Goal: Task Accomplishment & Management: Manage account settings

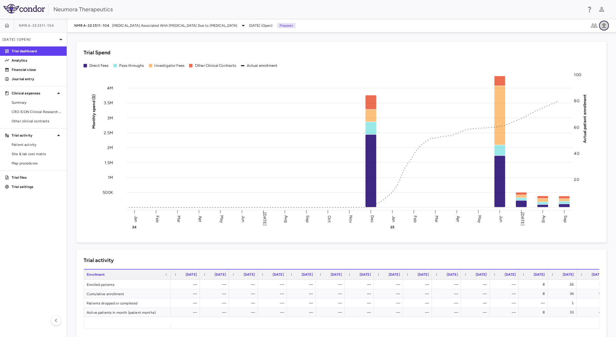
click at [605, 26] on icon "button" at bounding box center [604, 25] width 4 height 5
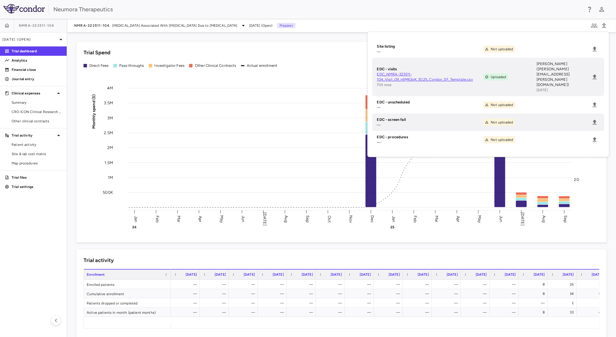
click at [274, 52] on div "Trial Spend" at bounding box center [342, 53] width 517 height 8
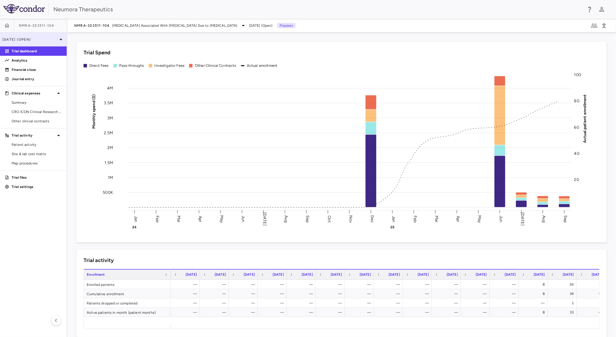
click at [50, 40] on p "[DATE] (Open)" at bounding box center [29, 39] width 55 height 5
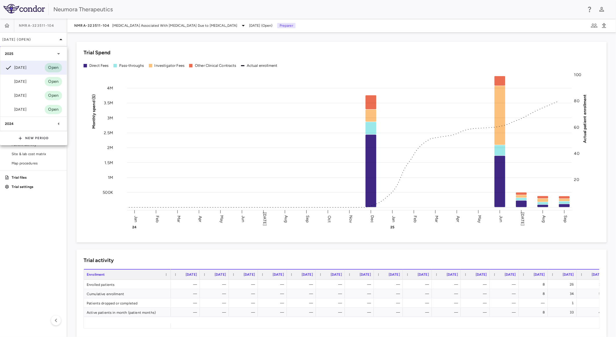
click at [103, 47] on div at bounding box center [308, 168] width 616 height 337
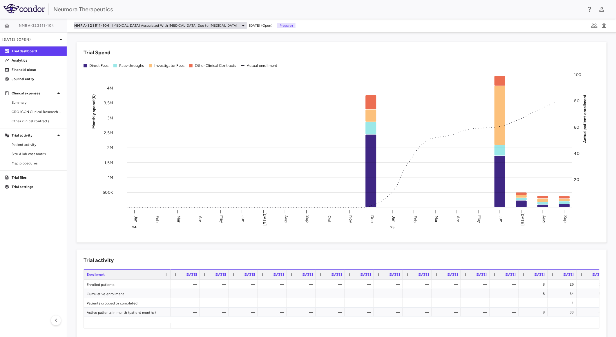
click at [107, 26] on span "NMRA-323511-104" at bounding box center [92, 25] width 36 height 5
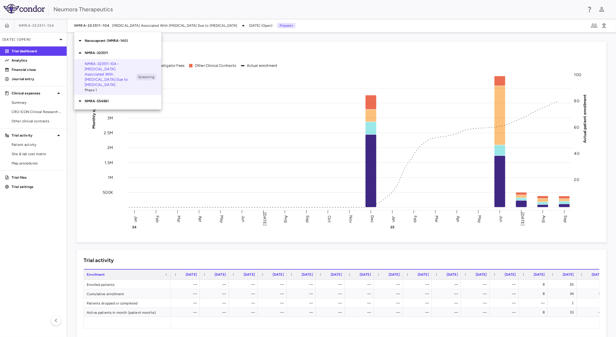
click at [111, 39] on p "Navacaprant (NMRA-140)" at bounding box center [123, 40] width 77 height 5
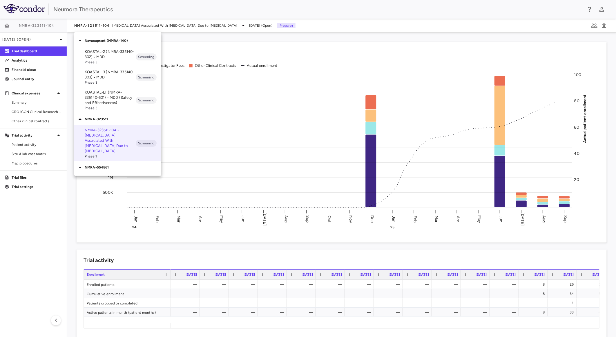
click at [30, 236] on div at bounding box center [308, 168] width 616 height 337
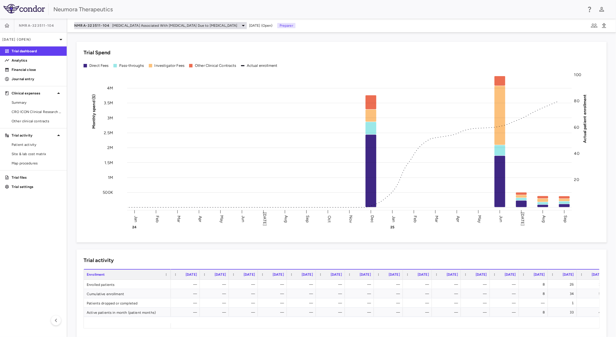
click at [102, 27] on span "NMRA-323511-104" at bounding box center [92, 25] width 36 height 5
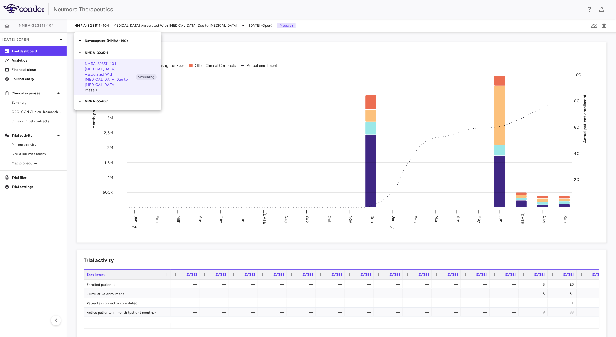
click at [107, 41] on p "Navacaprant (NMRA-140)" at bounding box center [123, 40] width 77 height 5
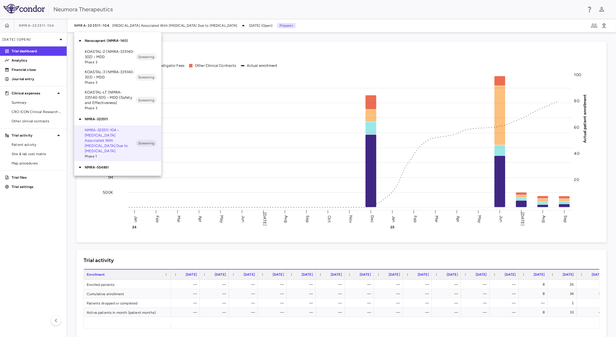
click at [115, 57] on p "KOASTAL-2 (NMRA-335140-302) • MDD" at bounding box center [110, 54] width 51 height 10
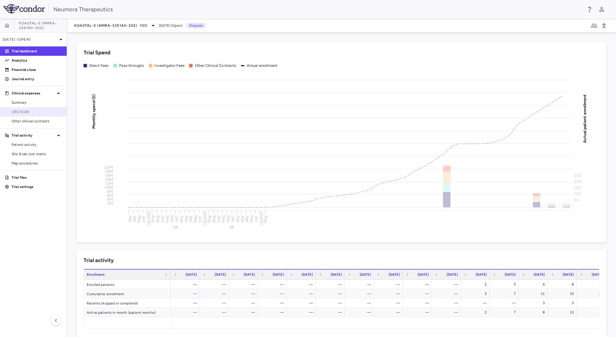
click at [33, 110] on span "CRO ICON" at bounding box center [37, 111] width 50 height 5
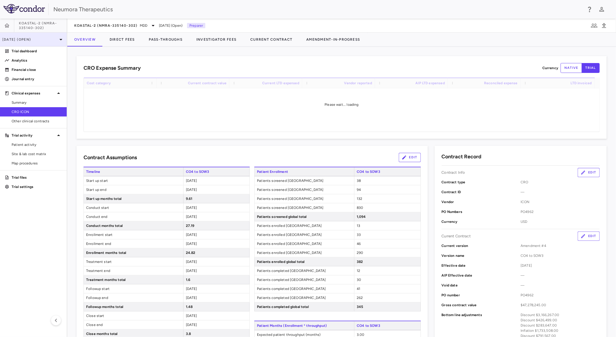
click at [47, 37] on p "[DATE] (Open)" at bounding box center [29, 39] width 55 height 5
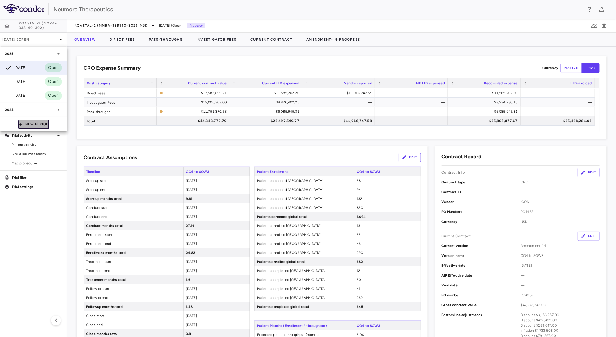
click at [24, 125] on button "New Period" at bounding box center [33, 124] width 31 height 9
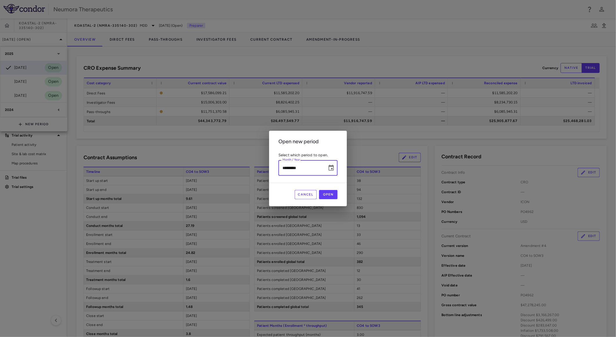
click at [286, 166] on input "*********" at bounding box center [301, 167] width 45 height 15
type input "**********"
click at [337, 195] on button "Open" at bounding box center [328, 194] width 19 height 9
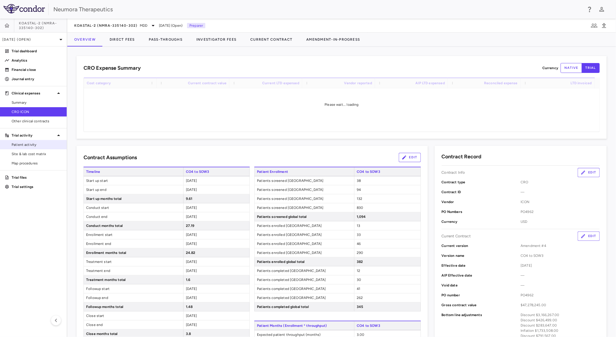
click at [43, 144] on span "Patient activity" at bounding box center [37, 144] width 50 height 5
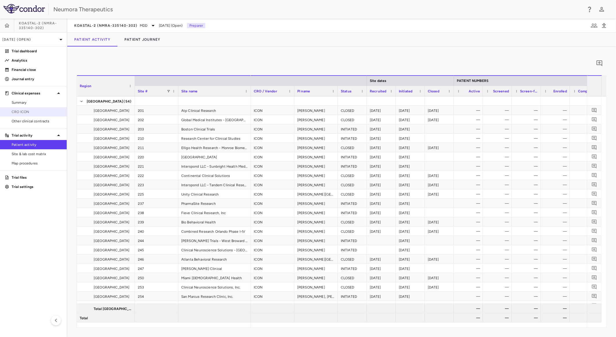
click at [24, 111] on span "CRO ICON" at bounding box center [37, 111] width 50 height 5
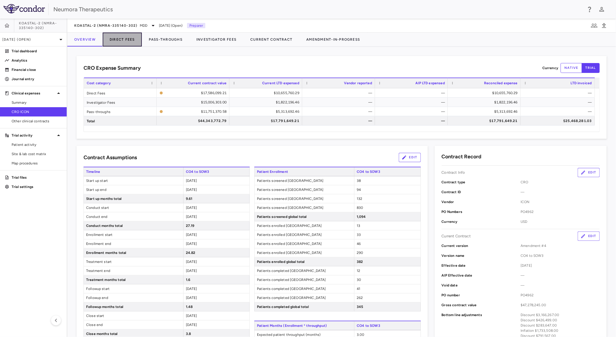
click at [131, 39] on button "Direct Fees" at bounding box center [122, 40] width 39 height 14
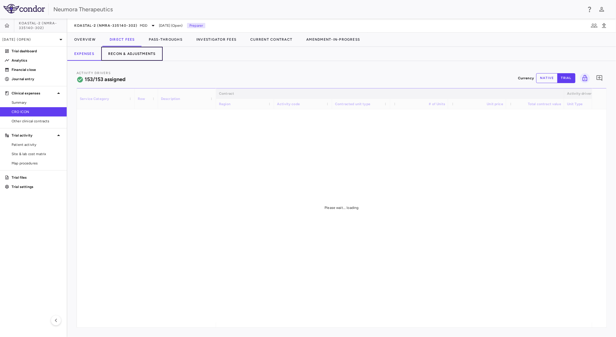
click at [134, 50] on button "Recon & Adjustments" at bounding box center [132, 54] width 62 height 14
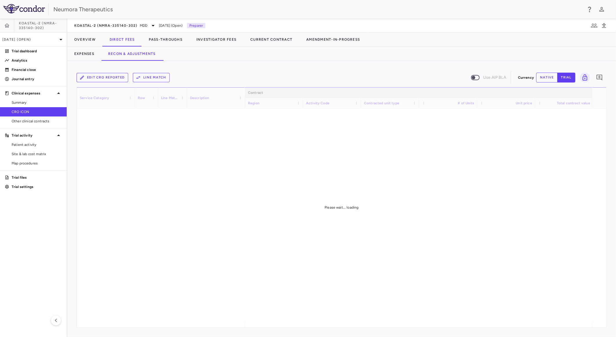
click at [107, 77] on button "Edit CRO reported" at bounding box center [103, 77] width 52 height 9
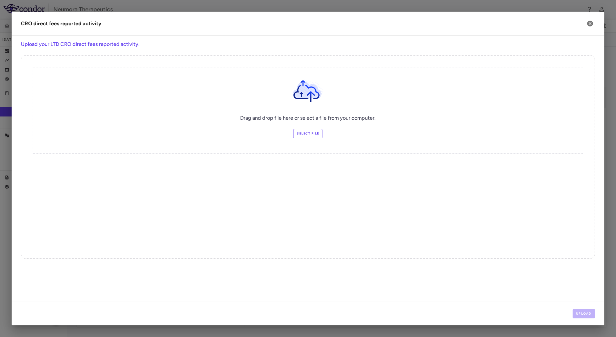
click at [312, 131] on label "Select file" at bounding box center [308, 133] width 29 height 9
click at [0, 0] on input "Select file" at bounding box center [0, 0] width 0 height 0
click at [311, 132] on label "Select file" at bounding box center [308, 133] width 29 height 9
click at [0, 0] on input "Select file" at bounding box center [0, 0] width 0 height 0
click at [587, 314] on button "Upload" at bounding box center [584, 313] width 23 height 9
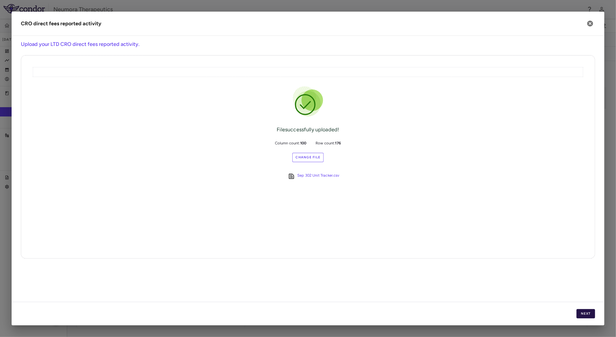
click at [591, 315] on button "Next" at bounding box center [586, 313] width 19 height 9
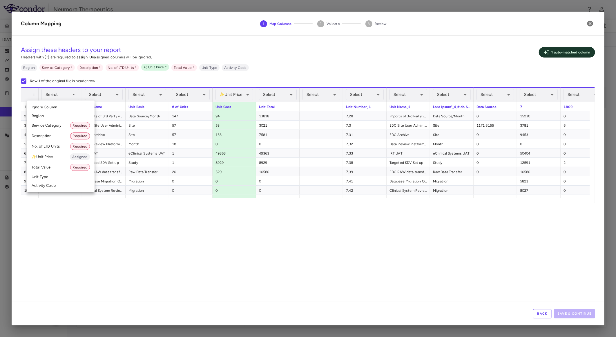
click at [59, 184] on li "Activity Code" at bounding box center [61, 185] width 68 height 9
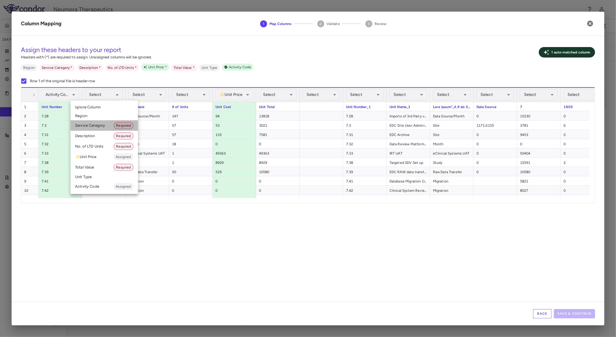
click at [103, 127] on li "Service Category Required" at bounding box center [105, 125] width 68 height 10
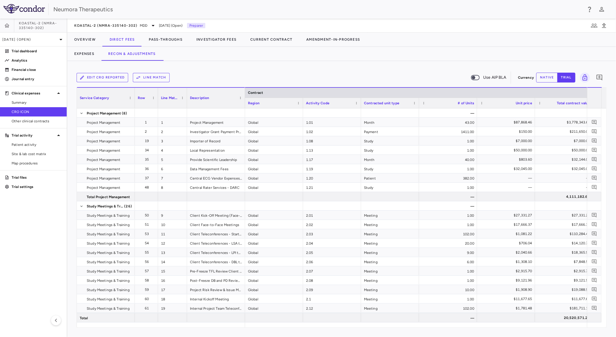
click at [107, 76] on button "Edit CRO reported" at bounding box center [103, 77] width 52 height 9
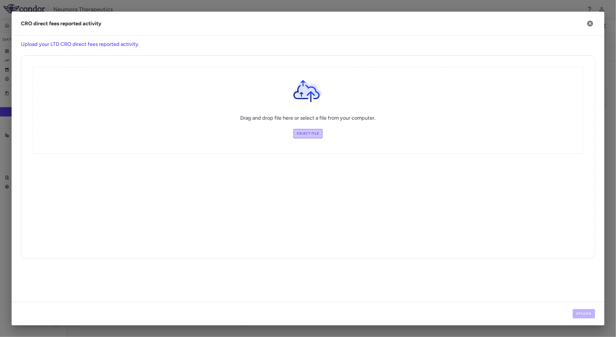
click at [307, 136] on label "Select file" at bounding box center [308, 133] width 29 height 9
click at [0, 0] on input "Select file" at bounding box center [0, 0] width 0 height 0
click at [583, 313] on button "Upload" at bounding box center [584, 313] width 23 height 9
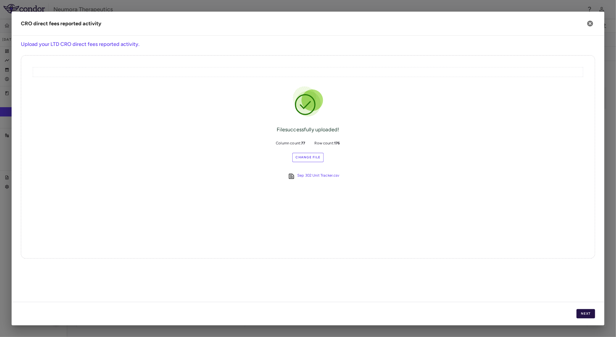
click at [588, 312] on button "Next" at bounding box center [586, 313] width 19 height 9
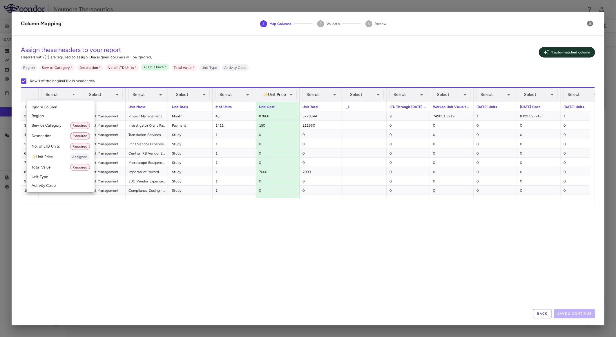
click at [45, 185] on li "Activity Code" at bounding box center [61, 185] width 68 height 9
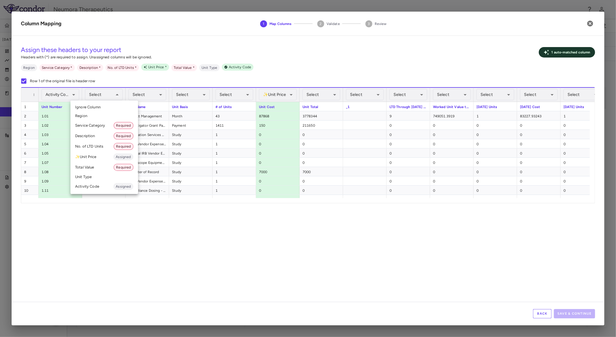
click at [98, 123] on li "Service Category Required" at bounding box center [105, 125] width 68 height 10
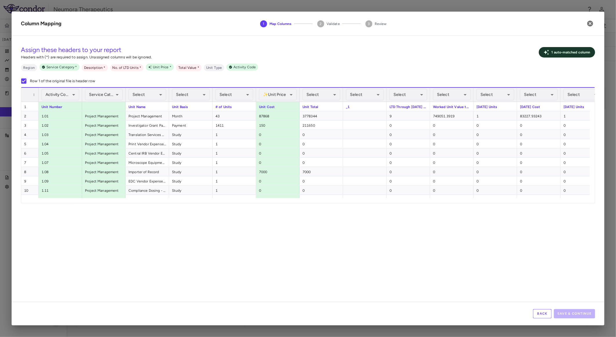
click at [151, 91] on div "Select" at bounding box center [148, 94] width 38 height 11
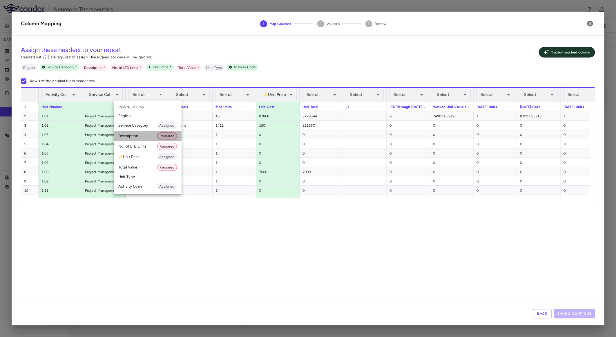
click at [146, 137] on li "Description Required" at bounding box center [148, 136] width 68 height 10
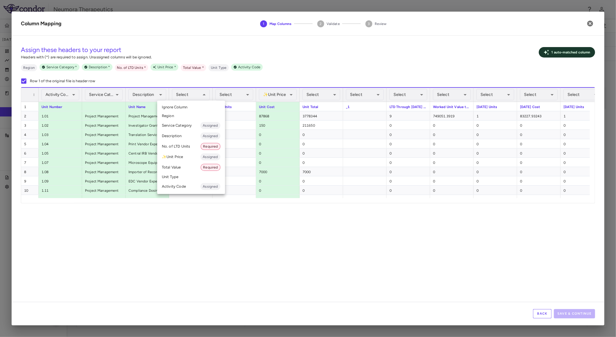
click at [185, 174] on li "Unit Type" at bounding box center [191, 176] width 68 height 9
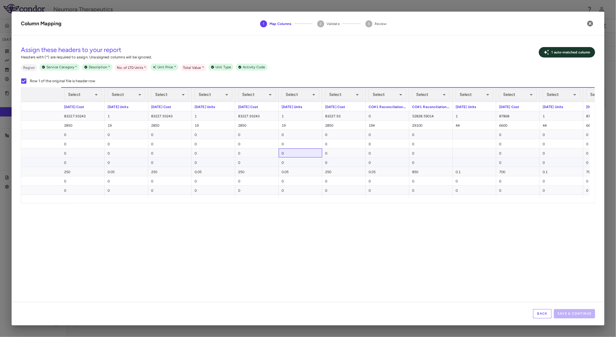
scroll to position [0, 922]
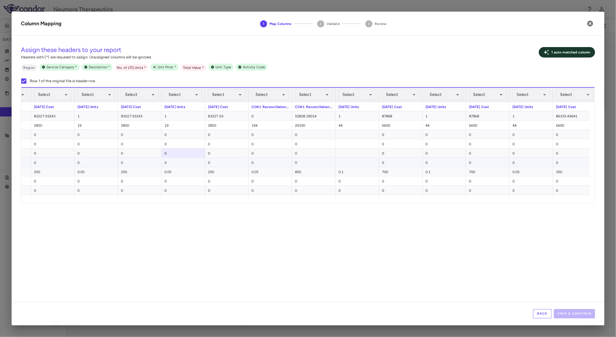
drag, startPoint x: 373, startPoint y: 166, endPoint x: 429, endPoint y: 170, distance: 55.9
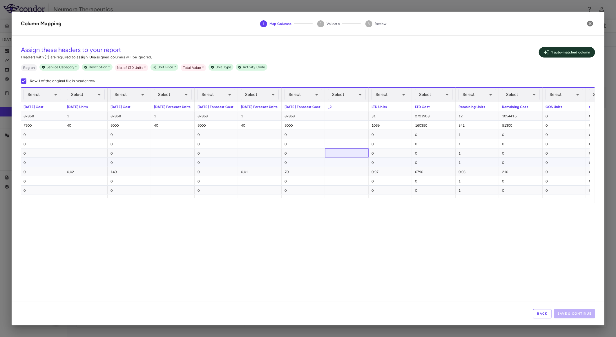
drag, startPoint x: 414, startPoint y: 157, endPoint x: 400, endPoint y: 153, distance: 15.2
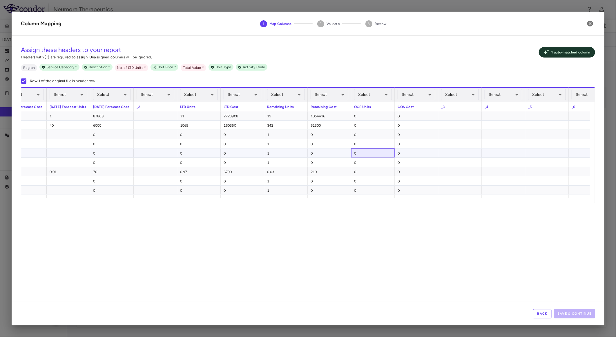
drag, startPoint x: 361, startPoint y: 150, endPoint x: 431, endPoint y: 158, distance: 70.3
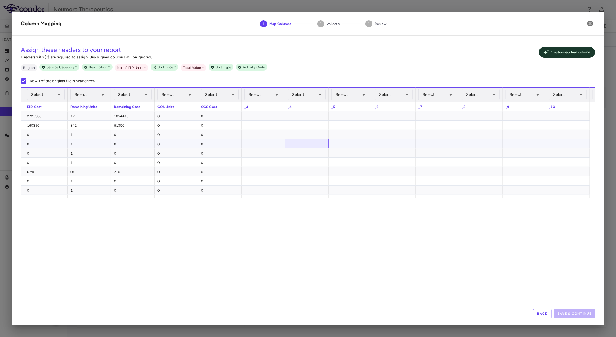
drag, startPoint x: 315, startPoint y: 144, endPoint x: 334, endPoint y: 138, distance: 19.6
drag, startPoint x: 411, startPoint y: 148, endPoint x: 379, endPoint y: 144, distance: 31.9
drag, startPoint x: 421, startPoint y: 146, endPoint x: 430, endPoint y: 146, distance: 8.7
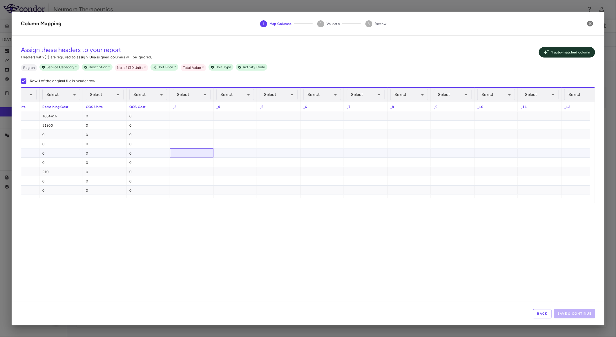
drag, startPoint x: 192, startPoint y: 153, endPoint x: 163, endPoint y: 152, distance: 29.0
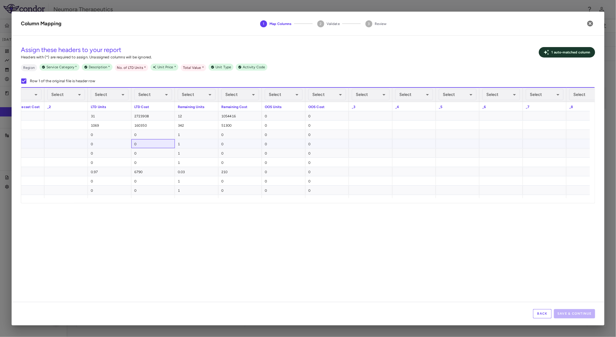
drag, startPoint x: 150, startPoint y: 148, endPoint x: 173, endPoint y: 148, distance: 22.9
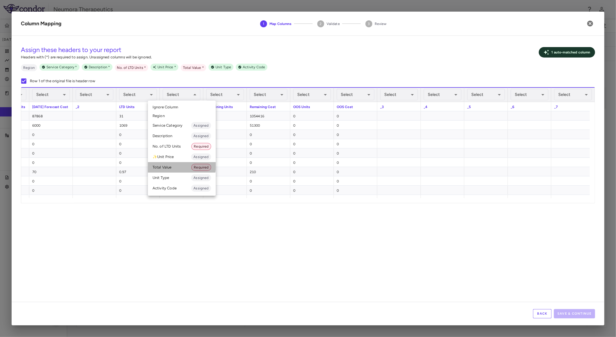
click at [173, 165] on li "Total Value Required" at bounding box center [182, 167] width 68 height 10
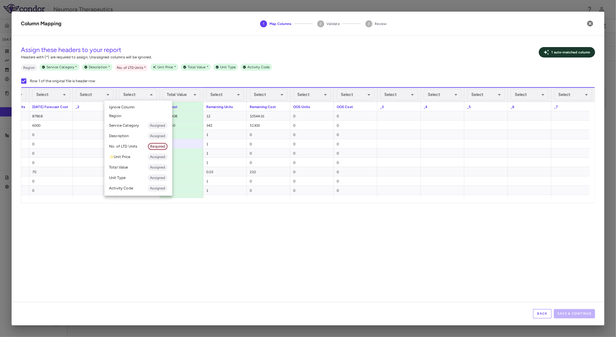
click at [154, 144] on span "Required" at bounding box center [157, 146] width 19 height 5
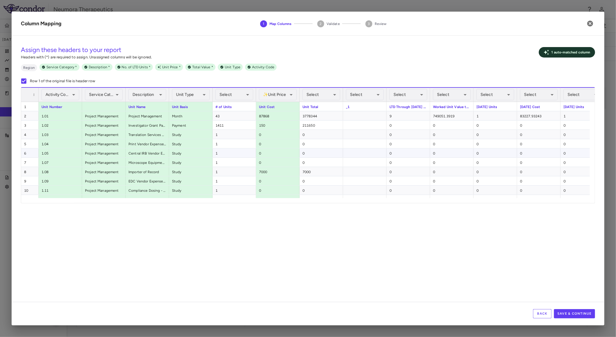
drag, startPoint x: 95, startPoint y: 148, endPoint x: 33, endPoint y: 157, distance: 62.8
drag, startPoint x: 330, startPoint y: 152, endPoint x: 352, endPoint y: 159, distance: 23.3
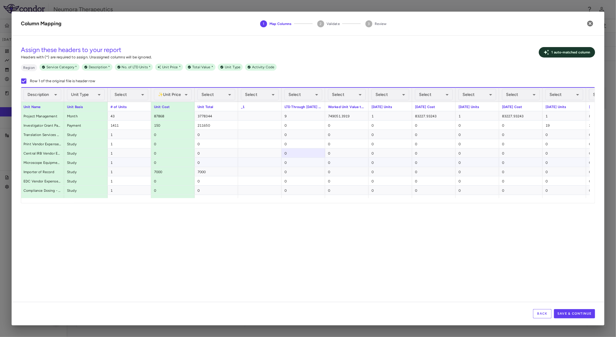
drag, startPoint x: 350, startPoint y: 160, endPoint x: 144, endPoint y: 161, distance: 205.8
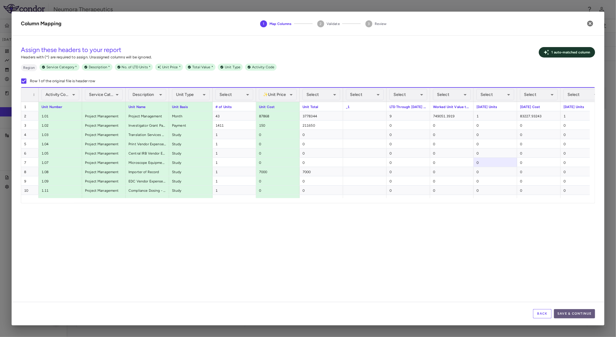
click at [564, 309] on button "Save & Continue" at bounding box center [574, 313] width 41 height 9
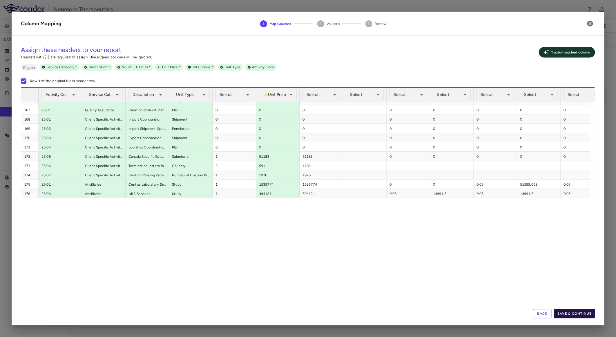
click at [574, 315] on button "Save & Continue" at bounding box center [574, 313] width 41 height 9
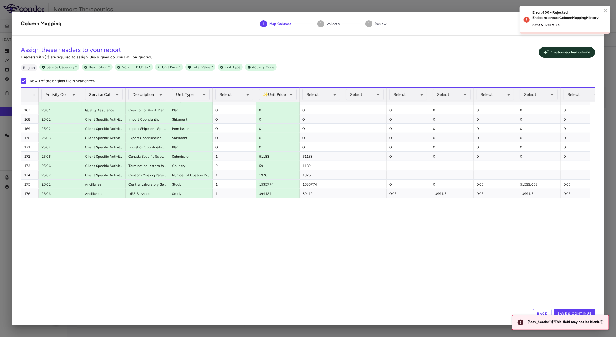
click at [543, 23] on button "Show details" at bounding box center [547, 24] width 28 height 9
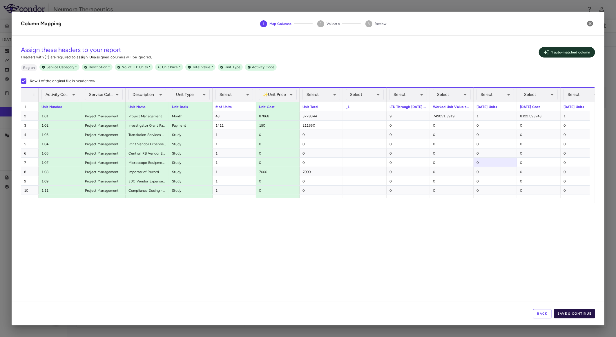
click at [575, 309] on button "Save & Continue" at bounding box center [574, 313] width 41 height 9
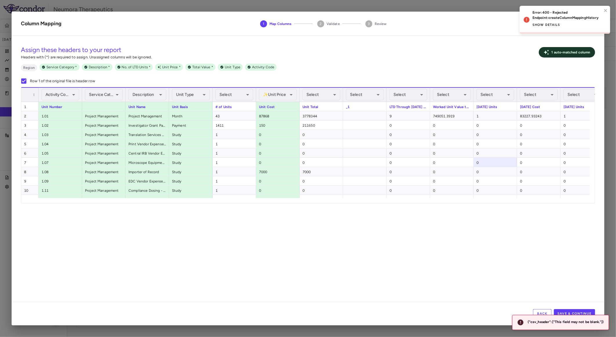
click at [553, 22] on button "Show details" at bounding box center [547, 24] width 28 height 9
click at [564, 38] on p "Args: {"trial":"ct_2hQPikkMQD-pcOz2LyDPtA","entity_class":"DFS","csv_header":""…" at bounding box center [568, 33] width 70 height 26
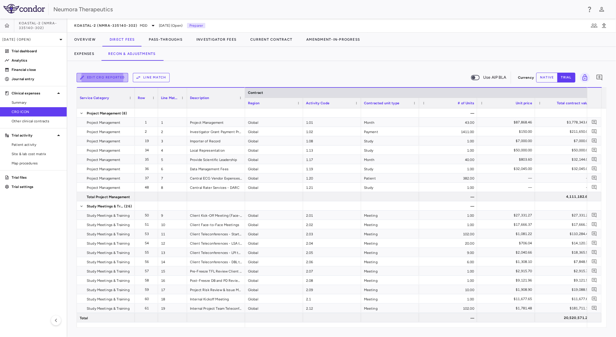
click at [108, 77] on button "Edit CRO reported" at bounding box center [103, 77] width 52 height 9
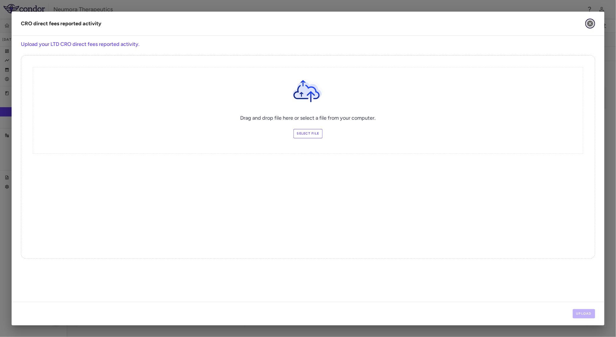
click at [589, 23] on icon "button" at bounding box center [591, 24] width 6 height 6
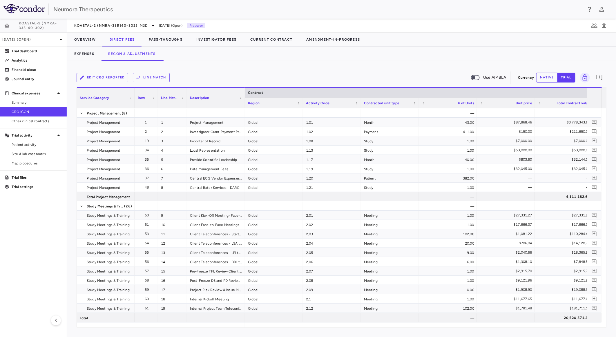
click at [103, 78] on button "Edit CRO reported" at bounding box center [103, 77] width 52 height 9
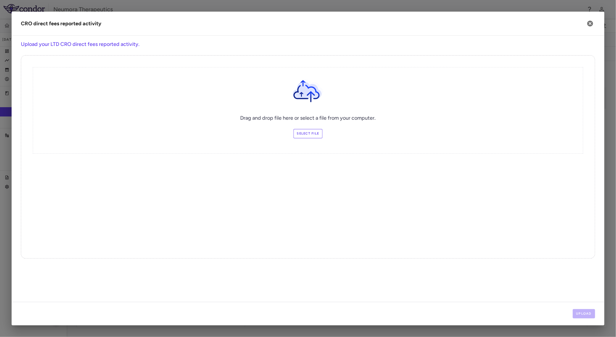
click at [315, 134] on label "Select file" at bounding box center [308, 133] width 29 height 9
click at [0, 0] on input "Select file" at bounding box center [0, 0] width 0 height 0
click at [582, 316] on button "Upload" at bounding box center [584, 313] width 23 height 9
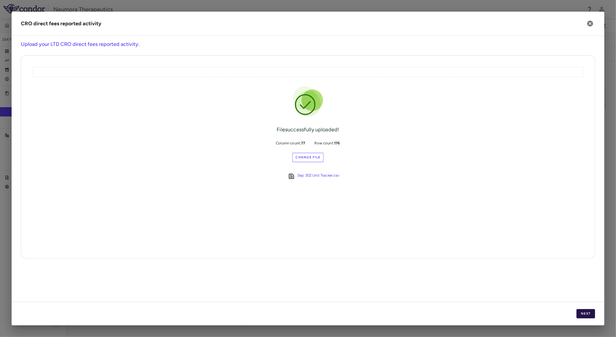
click at [582, 311] on button "Next" at bounding box center [586, 313] width 19 height 9
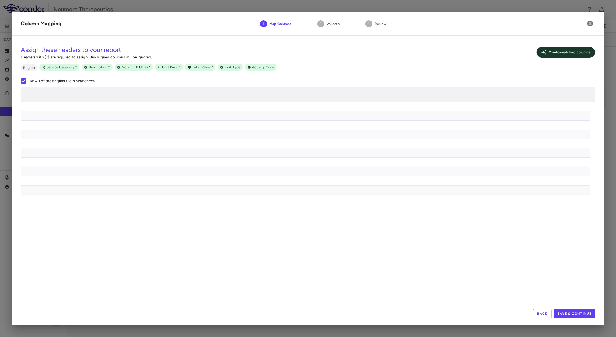
scroll to position [0, 0]
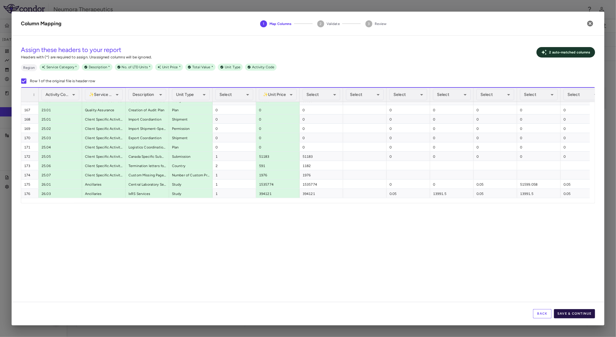
click at [580, 312] on button "Save & Continue" at bounding box center [574, 313] width 41 height 9
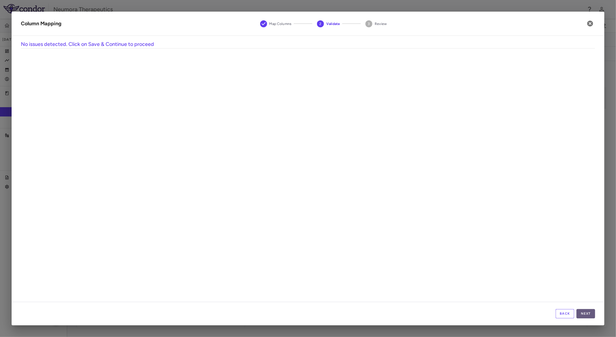
click at [587, 315] on button "Next" at bounding box center [586, 313] width 19 height 9
click at [588, 314] on button "Save" at bounding box center [586, 313] width 19 height 9
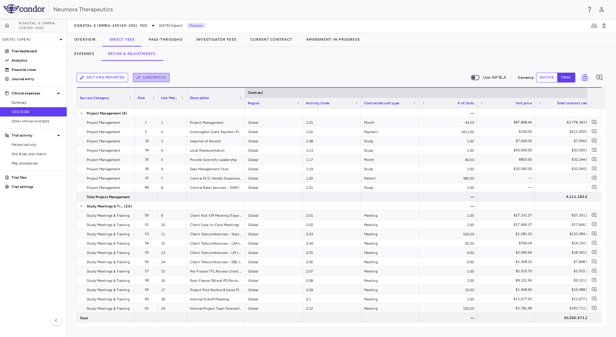
click at [144, 76] on button "Line Match" at bounding box center [151, 77] width 37 height 9
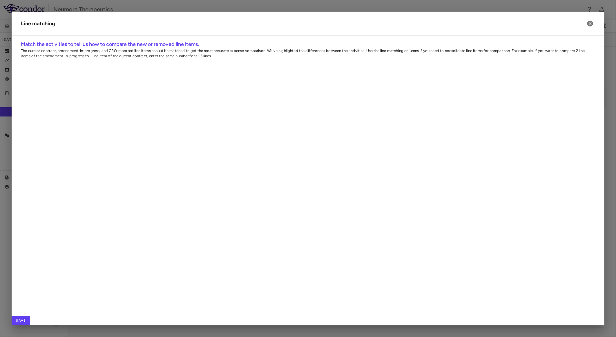
click at [269, 155] on span "Export" at bounding box center [277, 152] width 49 height 8
click at [336, 158] on span "CSV Export" at bounding box center [339, 154] width 27 height 8
click at [294, 86] on div "1" at bounding box center [284, 84] width 50 height 9
click at [566, 89] on div at bounding box center [573, 84] width 58 height 9
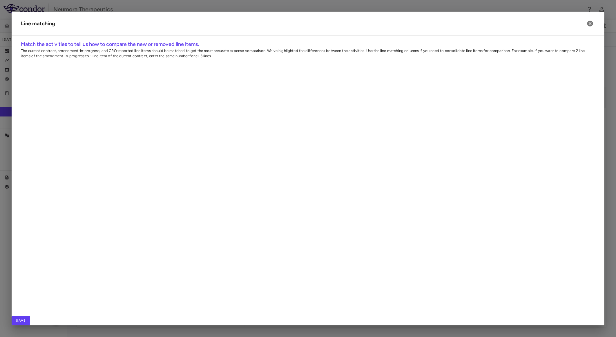
drag, startPoint x: 590, startPoint y: 95, endPoint x: 601, endPoint y: 130, distance: 36.4
click at [594, 80] on div at bounding box center [592, 80] width 5 height 0
click at [30, 316] on button "Save" at bounding box center [21, 320] width 19 height 9
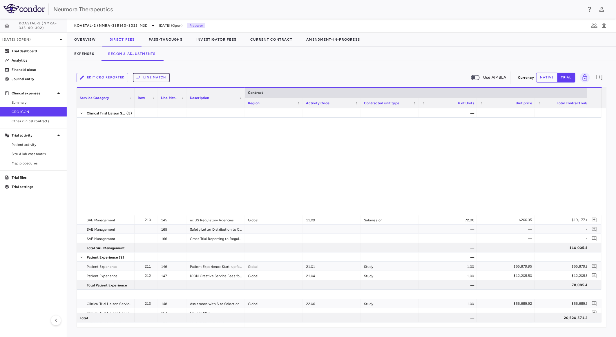
scroll to position [1792, 0]
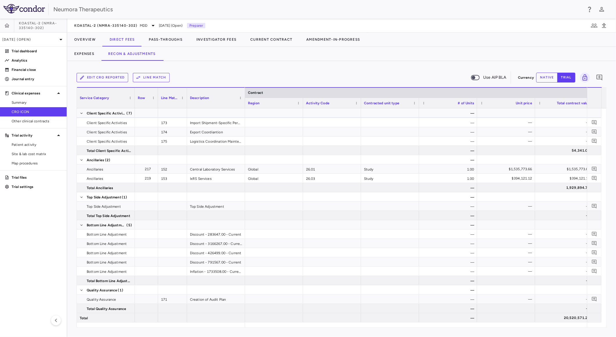
click at [555, 79] on button "native" at bounding box center [547, 78] width 21 height 10
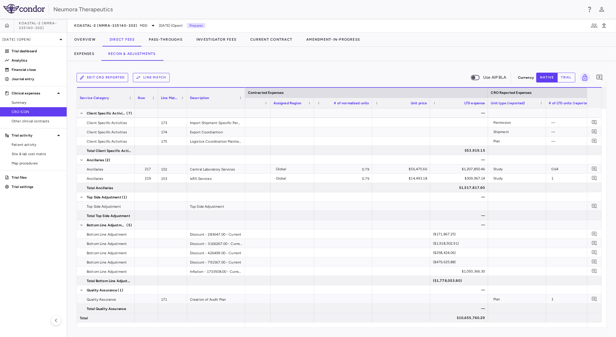
scroll to position [0, 658]
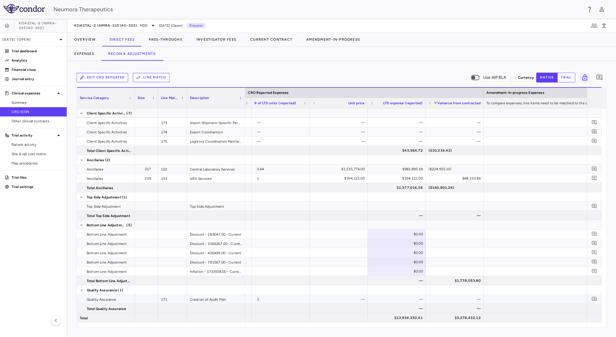
type button "native"
drag, startPoint x: 326, startPoint y: 252, endPoint x: 371, endPoint y: 260, distance: 45.6
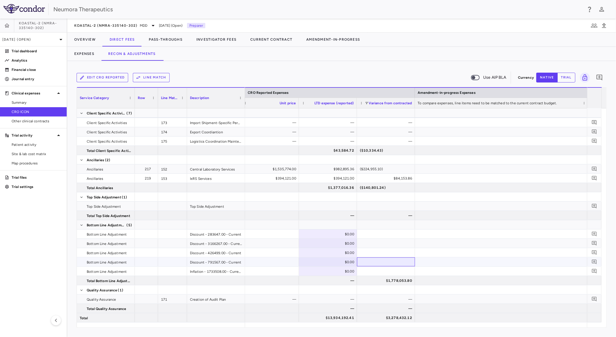
drag, startPoint x: 418, startPoint y: 265, endPoint x: 432, endPoint y: 265, distance: 13.6
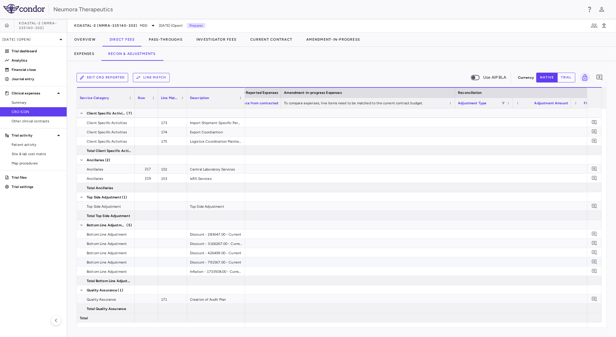
scroll to position [0, 1052]
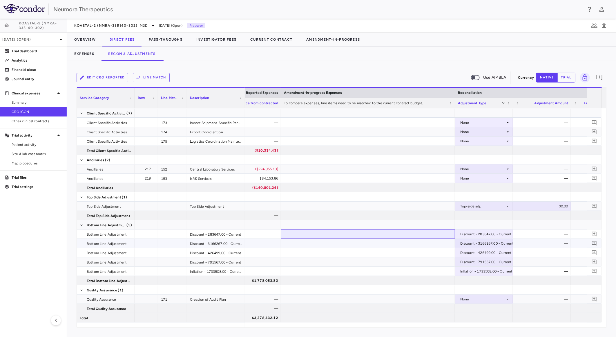
drag, startPoint x: 349, startPoint y: 238, endPoint x: 314, endPoint y: 241, distance: 35.6
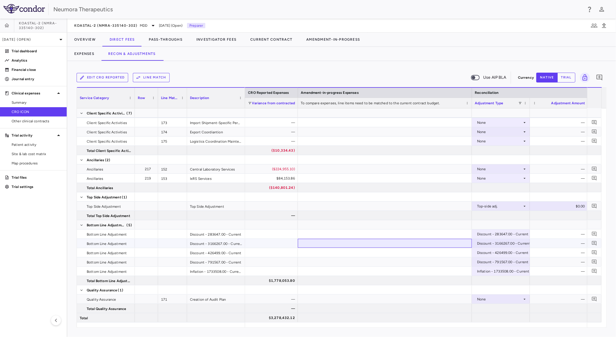
scroll to position [0, 1012]
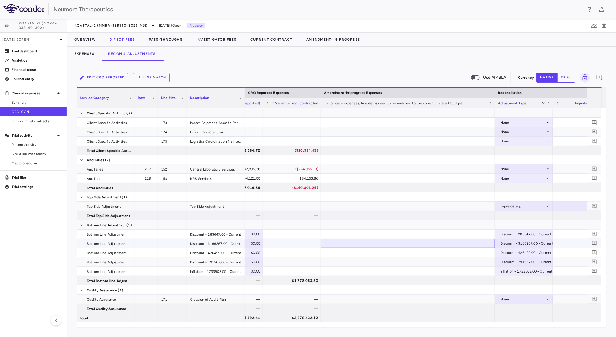
drag, startPoint x: 332, startPoint y: 243, endPoint x: 303, endPoint y: 247, distance: 29.9
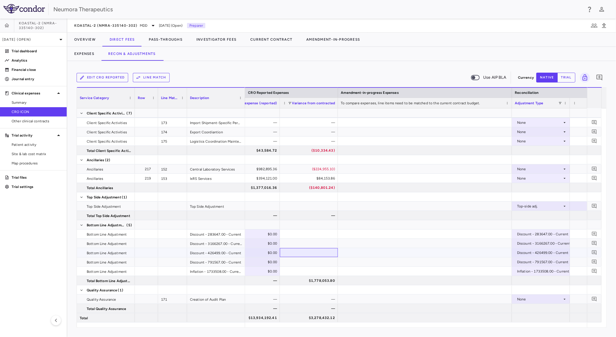
drag, startPoint x: 262, startPoint y: 250, endPoint x: 256, endPoint y: 250, distance: 6.1
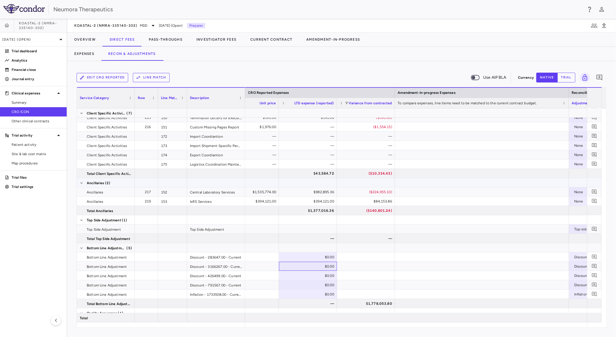
scroll to position [1760, 0]
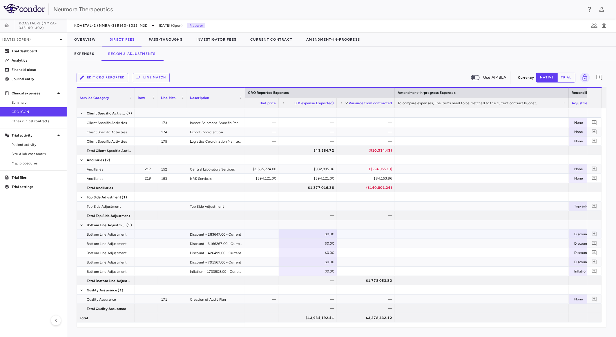
click at [309, 231] on div "$0.00" at bounding box center [309, 233] width 50 height 9
type input "********"
click at [324, 243] on div "$0.00" at bounding box center [309, 243] width 50 height 9
click at [318, 241] on div "$0.00" at bounding box center [309, 243] width 50 height 9
click at [317, 251] on div "$0.00" at bounding box center [309, 252] width 50 height 9
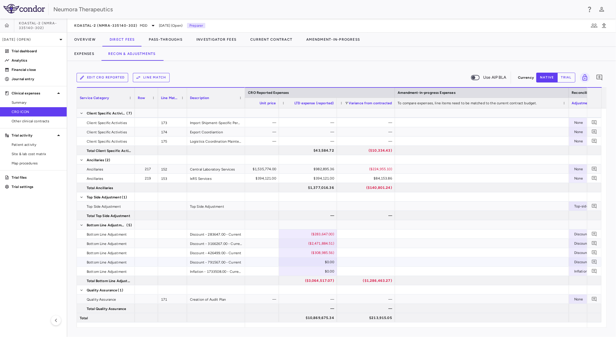
click at [313, 263] on div "$0.00" at bounding box center [309, 261] width 50 height 9
type input "**********"
click at [49, 39] on p "[DATE] (Open)" at bounding box center [29, 39] width 55 height 5
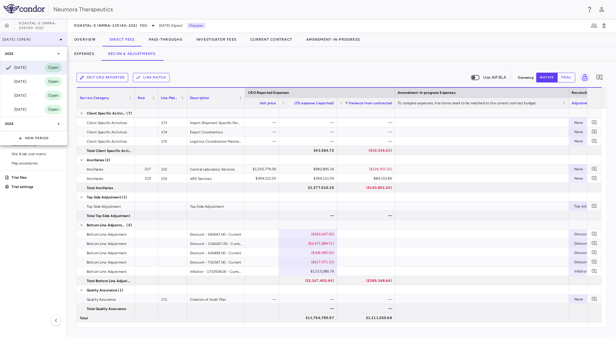
click at [49, 39] on div at bounding box center [308, 168] width 616 height 337
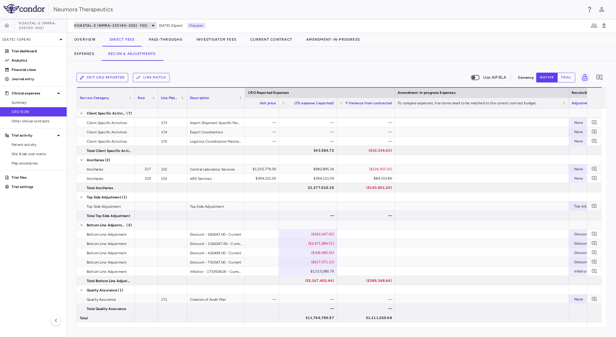
click at [104, 27] on span "KOASTAL-2 (NMRA-335140-302)" at bounding box center [105, 25] width 63 height 5
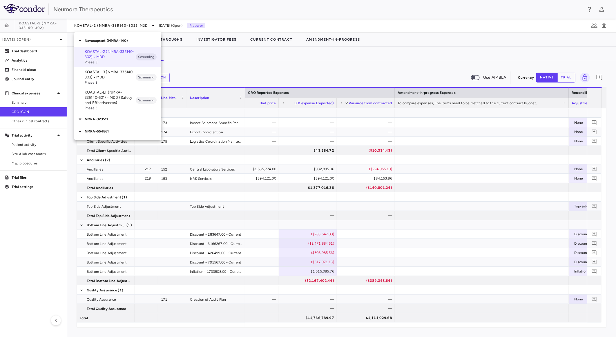
click at [126, 74] on p "KOASTAL-3 (NMRA-335140-303) • MDD" at bounding box center [110, 74] width 51 height 10
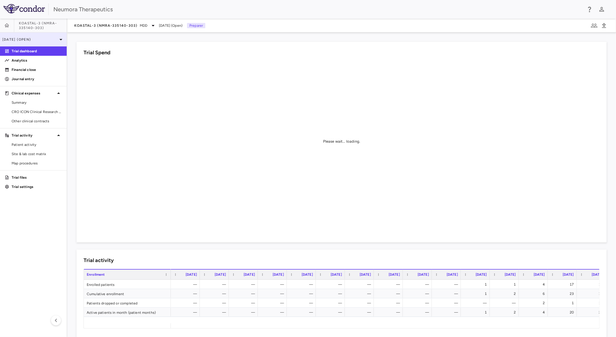
click at [35, 40] on p "[DATE] (Open)" at bounding box center [29, 39] width 55 height 5
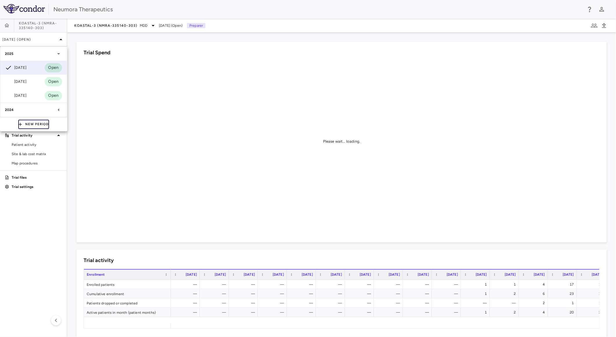
click at [25, 122] on button "New Period" at bounding box center [33, 124] width 31 height 9
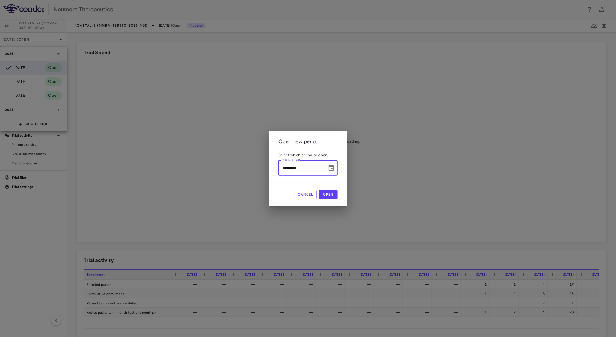
click at [284, 168] on input "*********" at bounding box center [301, 167] width 45 height 15
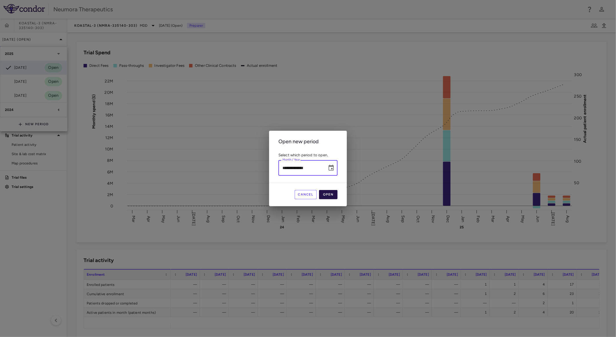
type input "**********"
click at [331, 191] on button "Open" at bounding box center [328, 194] width 19 height 9
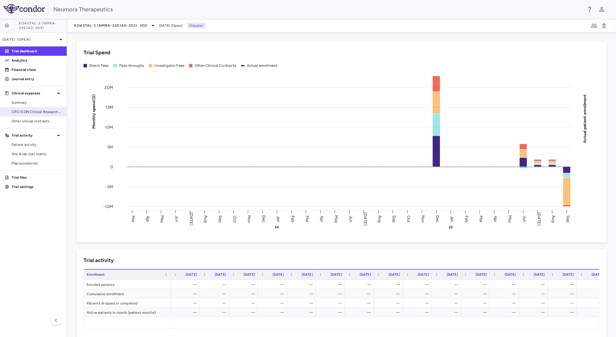
click at [46, 108] on link "CRO ICON Clinical Research Limited" at bounding box center [33, 111] width 67 height 9
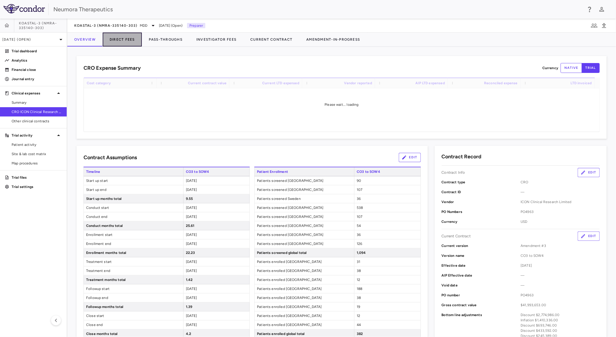
click at [129, 36] on button "Direct Fees" at bounding box center [122, 40] width 39 height 14
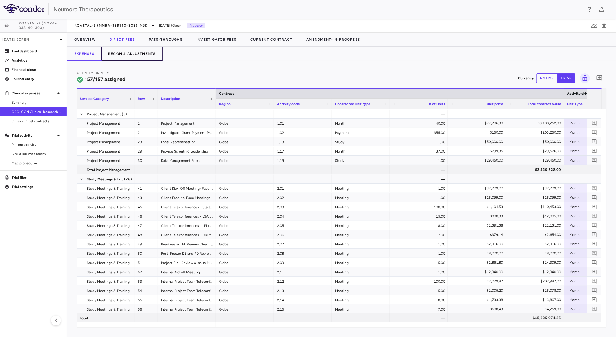
click at [140, 48] on button "Recon & Adjustments" at bounding box center [132, 54] width 62 height 14
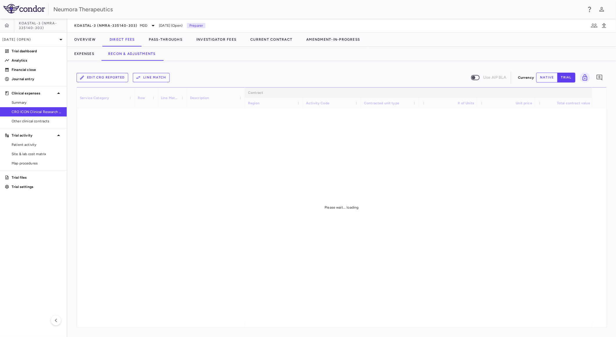
click at [108, 76] on button "Edit CRO reported" at bounding box center [103, 77] width 52 height 9
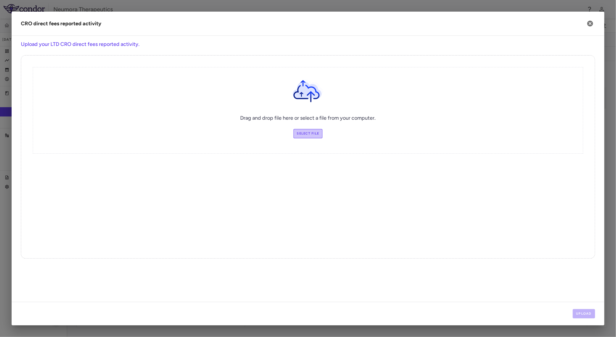
click at [317, 135] on label "Select file" at bounding box center [308, 133] width 29 height 9
click at [0, 0] on input "Select file" at bounding box center [0, 0] width 0 height 0
click at [587, 314] on button "Upload" at bounding box center [584, 313] width 23 height 9
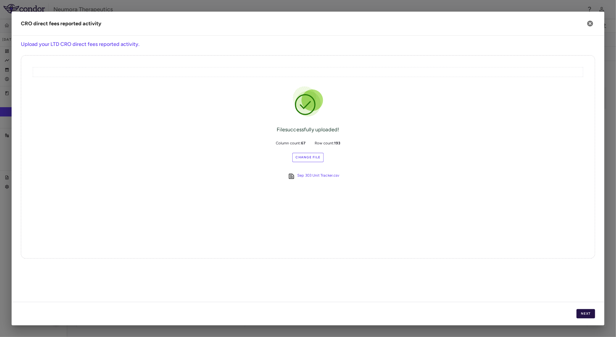
click at [593, 312] on button "Next" at bounding box center [586, 313] width 19 height 9
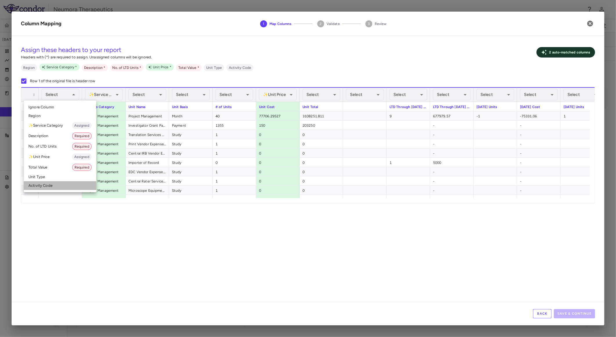
click at [53, 186] on li "Activity Code" at bounding box center [60, 185] width 73 height 9
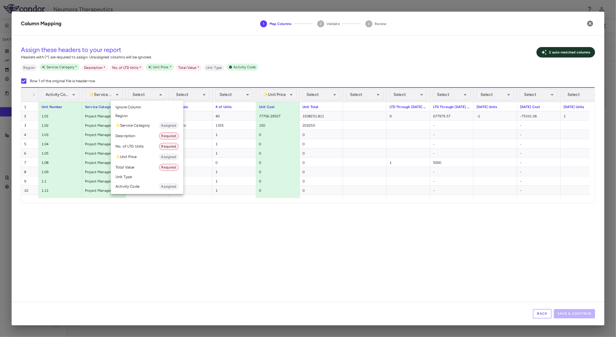
click at [144, 134] on li "Description Required" at bounding box center [147, 136] width 73 height 10
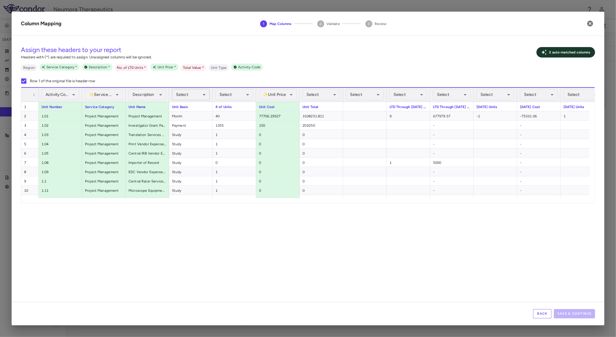
click at [194, 93] on div "Select" at bounding box center [191, 94] width 38 height 11
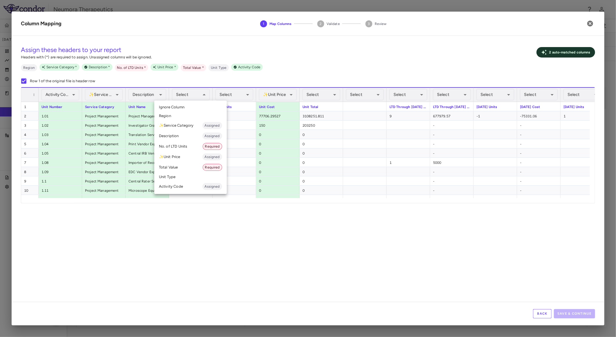
click at [178, 176] on li "Unit Type" at bounding box center [190, 176] width 73 height 9
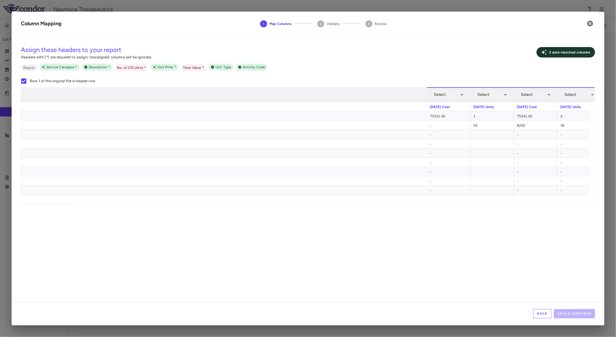
scroll to position [0, 1515]
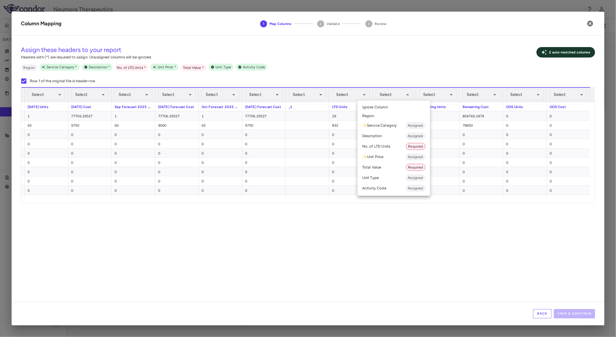
click at [386, 167] on li "Total Value Required" at bounding box center [394, 167] width 73 height 10
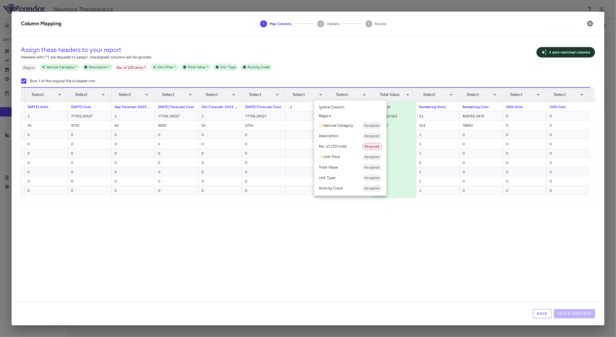
click at [361, 145] on li "No. of LTD Units Required" at bounding box center [350, 146] width 73 height 10
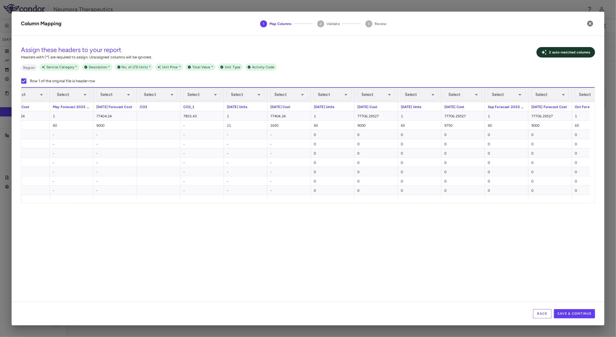
scroll to position [0, 1902]
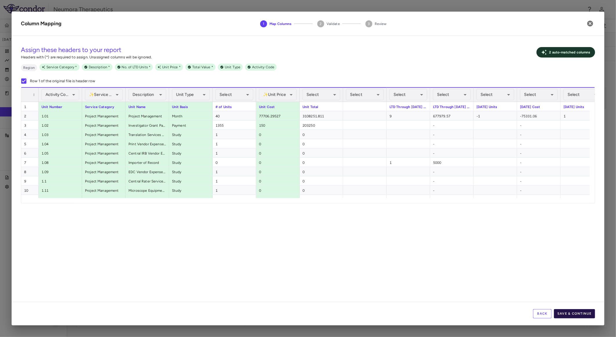
click at [580, 312] on button "Save & Continue" at bounding box center [574, 313] width 41 height 9
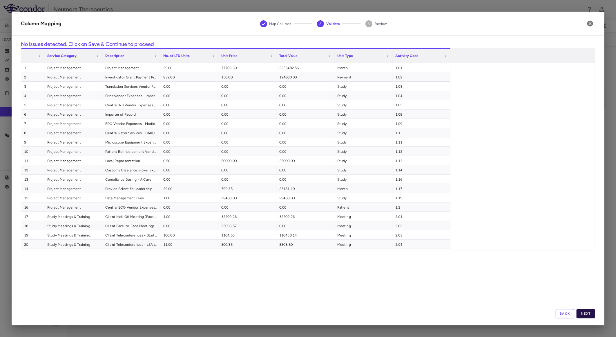
click at [590, 312] on button "Next" at bounding box center [586, 313] width 19 height 9
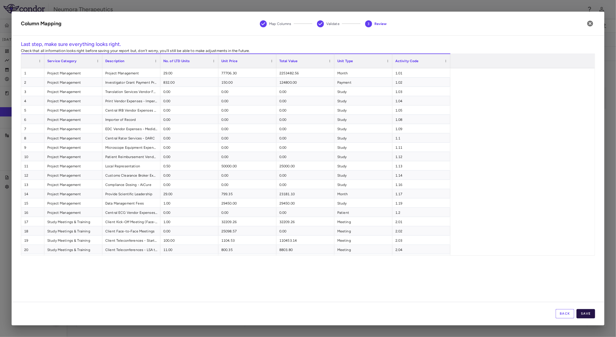
click at [586, 313] on button "Save" at bounding box center [586, 313] width 19 height 9
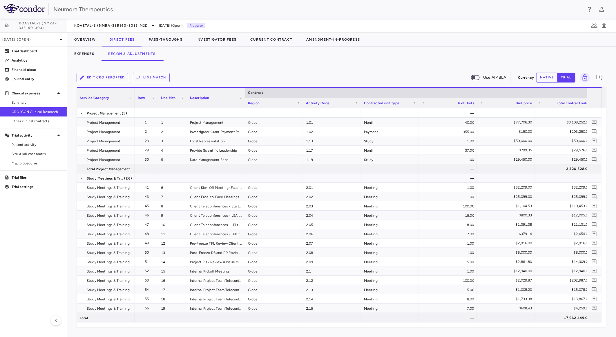
click at [164, 77] on button "Line Match" at bounding box center [151, 77] width 37 height 9
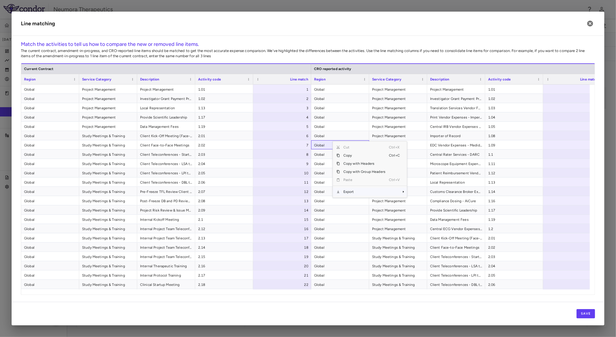
click at [352, 191] on span "Export" at bounding box center [364, 191] width 49 height 8
click at [428, 190] on span "CSV Export" at bounding box center [426, 194] width 27 height 8
click at [298, 86] on div "1" at bounding box center [284, 89] width 50 height 9
click at [553, 88] on div at bounding box center [573, 88] width 58 height 9
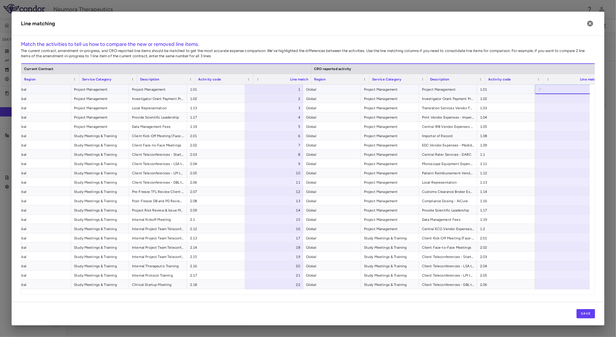
scroll to position [0, 8]
click at [587, 312] on button "Save" at bounding box center [586, 313] width 19 height 9
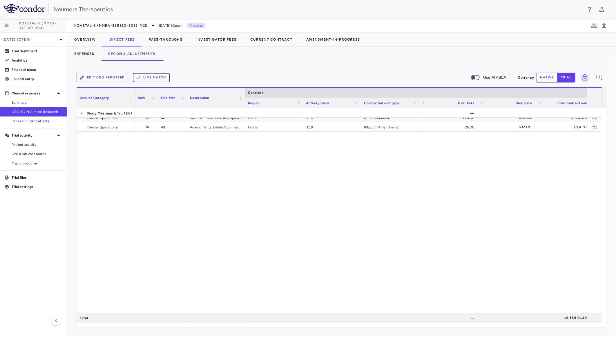
scroll to position [290, 0]
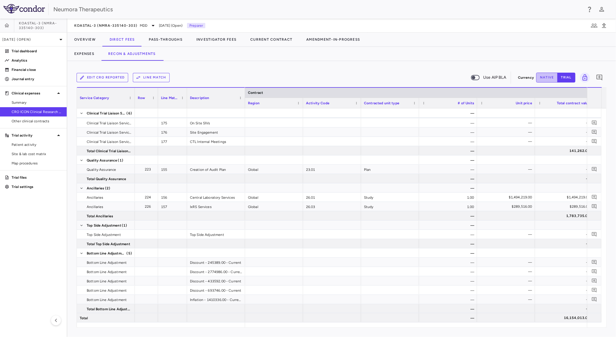
click at [551, 75] on button "native" at bounding box center [547, 78] width 21 height 10
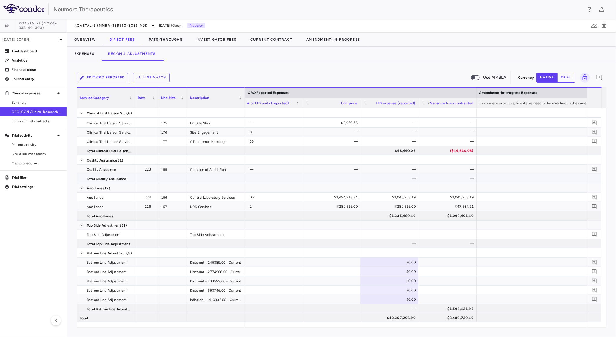
type button "native"
click at [394, 280] on div "$0.00" at bounding box center [391, 280] width 50 height 9
click at [398, 290] on div "$0.00" at bounding box center [391, 289] width 50 height 9
click at [385, 269] on div "$0.00" at bounding box center [391, 271] width 50 height 9
click at [408, 296] on div "$0.00" at bounding box center [391, 299] width 50 height 9
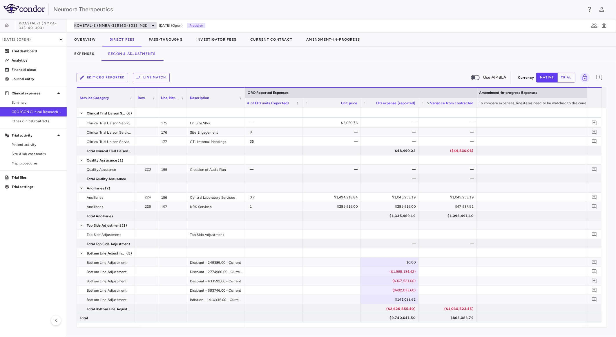
click at [123, 22] on div "KOASTAL-3 (NMRA-335140-303) MDD" at bounding box center [115, 25] width 82 height 7
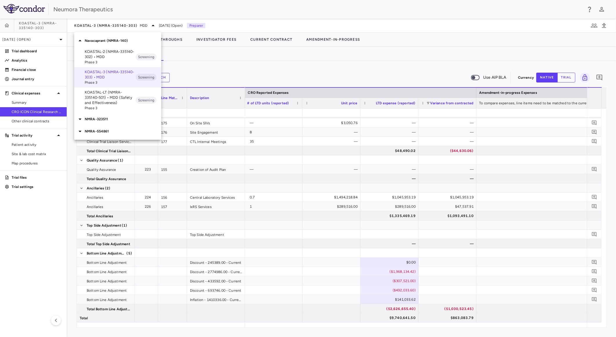
click at [110, 95] on p "KOASTAL-LT (NMRA-335140-501) • MDD (Safety and Effectiveness)" at bounding box center [110, 98] width 51 height 16
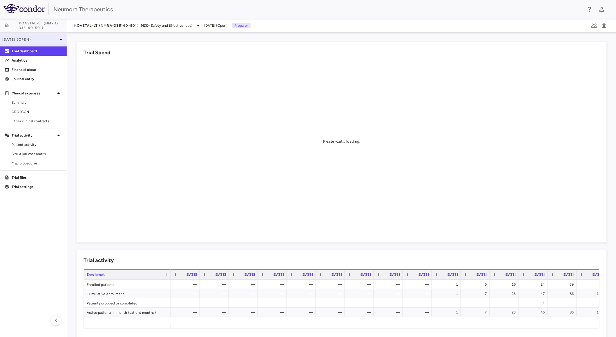
click at [41, 34] on div "Jul 2025 (Open)" at bounding box center [33, 40] width 67 height 14
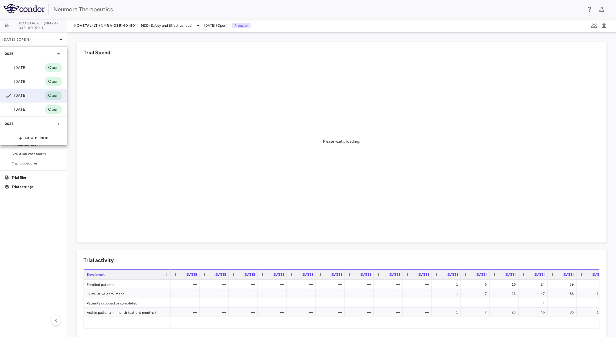
click at [39, 35] on div at bounding box center [308, 168] width 616 height 337
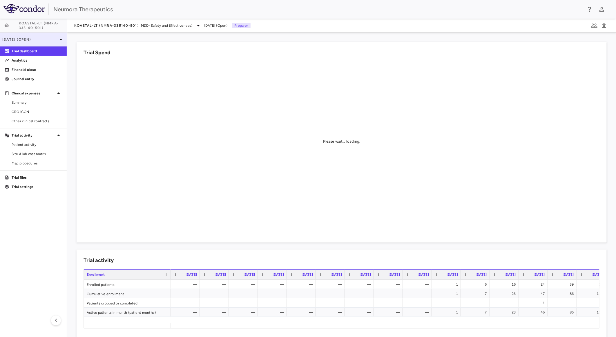
click at [41, 35] on div "Jul 2025 (Open)" at bounding box center [33, 40] width 67 height 14
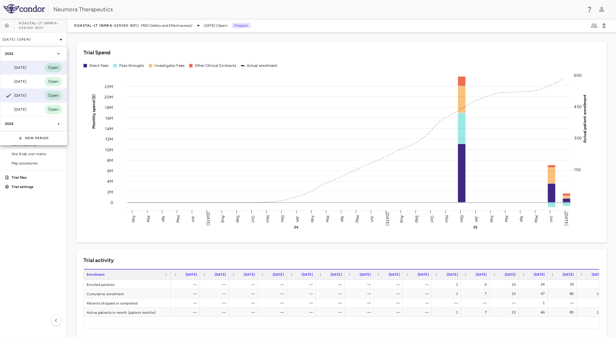
click at [34, 65] on div "Sep 2025 Open" at bounding box center [33, 68] width 66 height 14
